Goal: Information Seeking & Learning: Learn about a topic

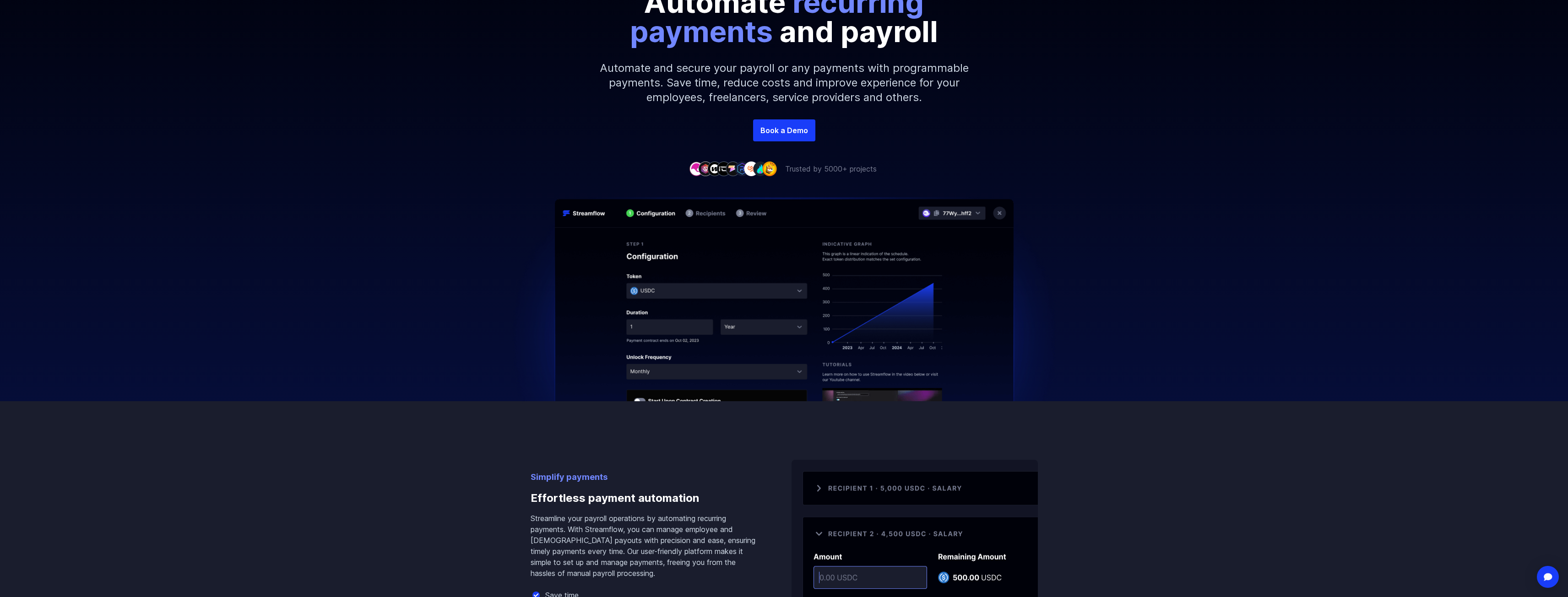
scroll to position [183, 0]
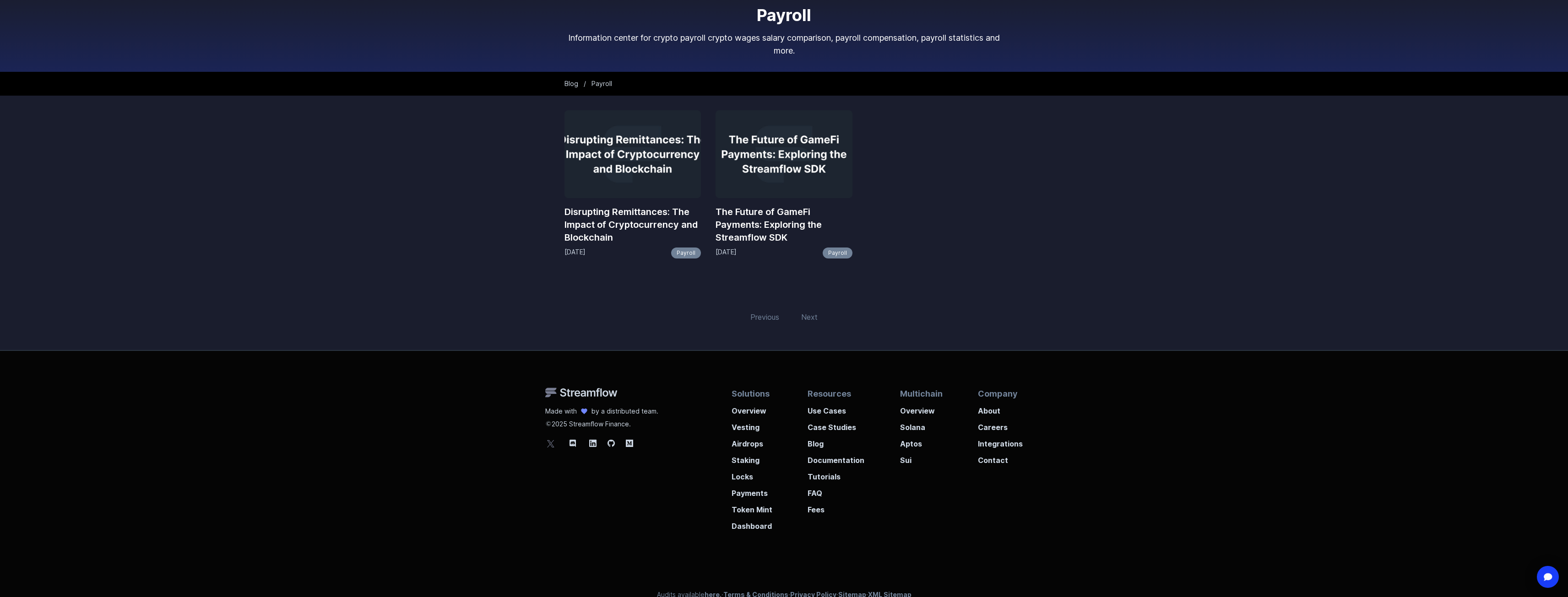
scroll to position [62, 0]
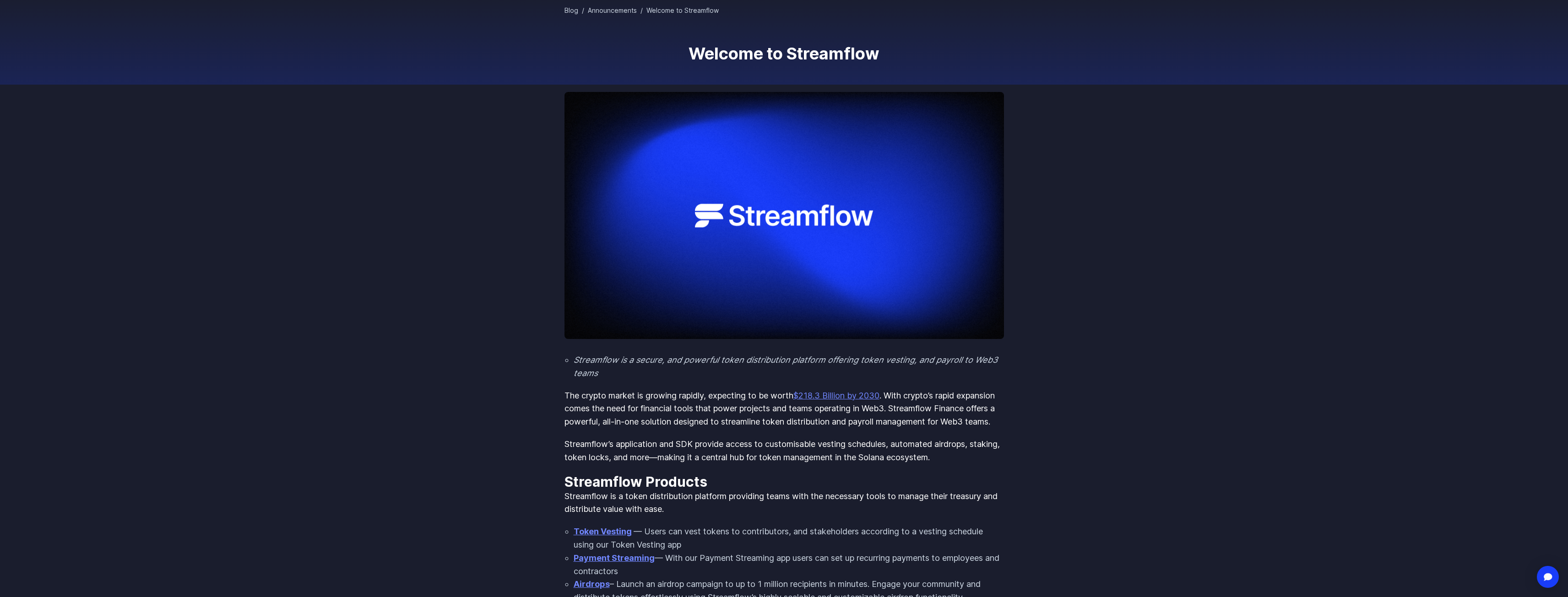
scroll to position [92, 0]
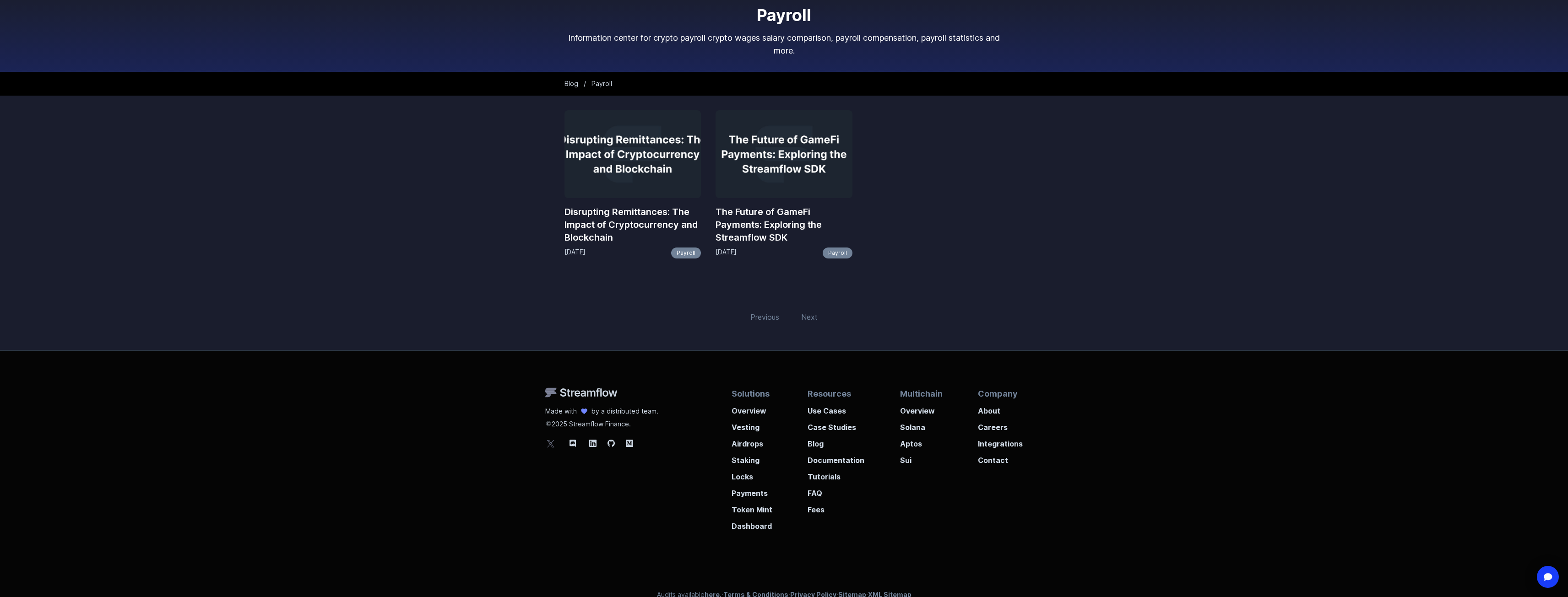
scroll to position [62, 0]
